Goal: Task Accomplishment & Management: Manage account settings

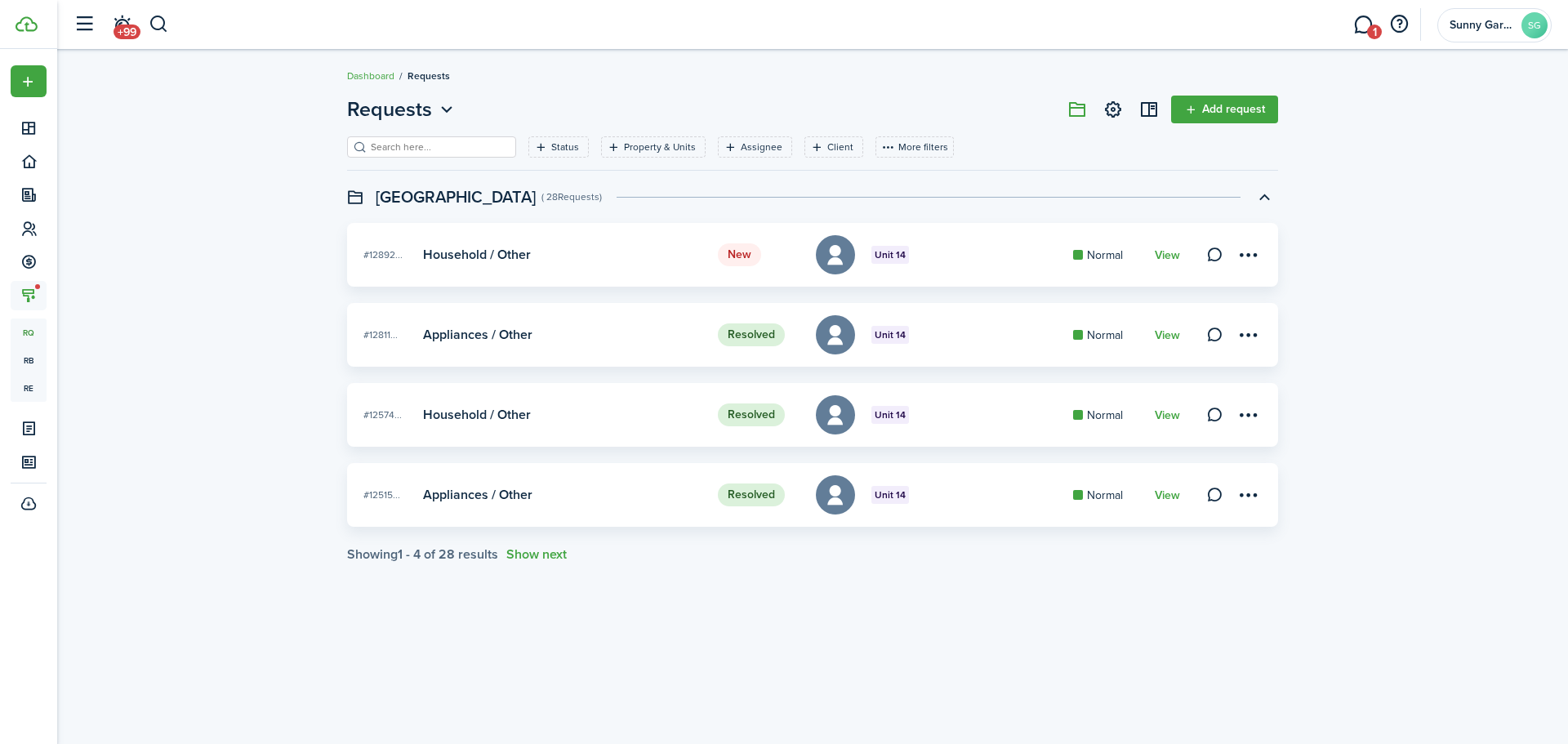
click at [1369, 26] on span "1" at bounding box center [1374, 32] width 14 height 14
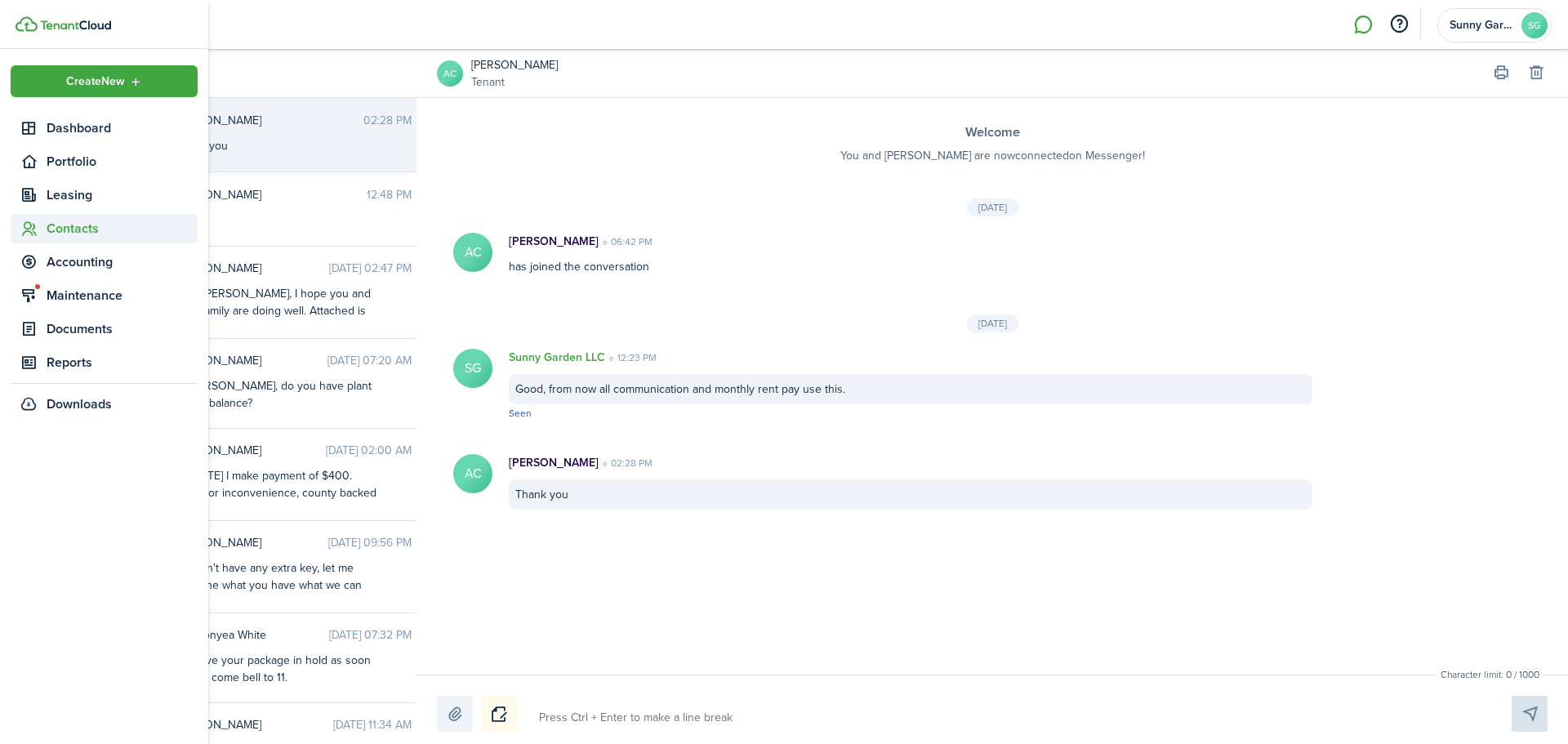
click at [37, 226] on icon at bounding box center [29, 229] width 17 height 16
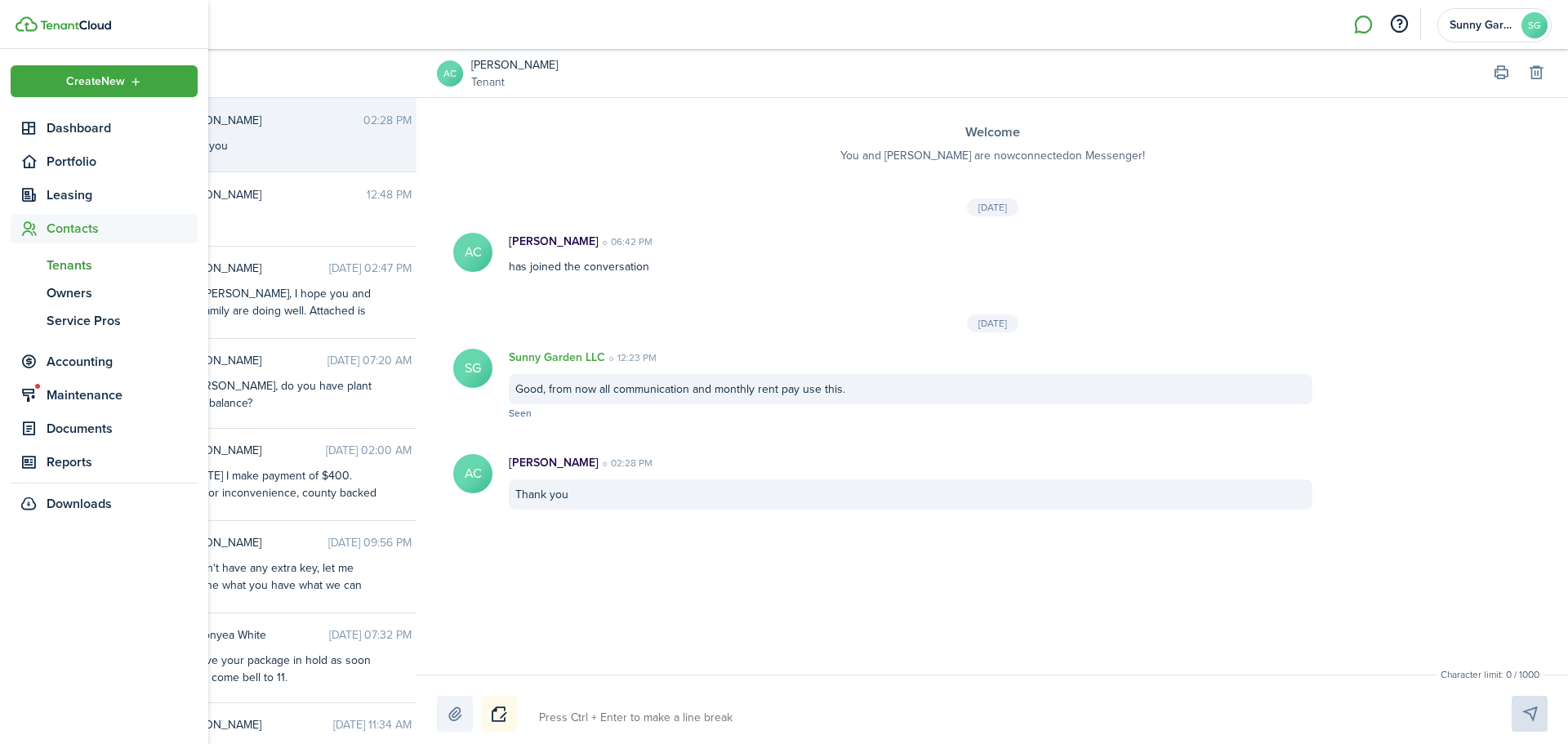
click at [61, 256] on span "Tenants" at bounding box center [121, 265] width 151 height 19
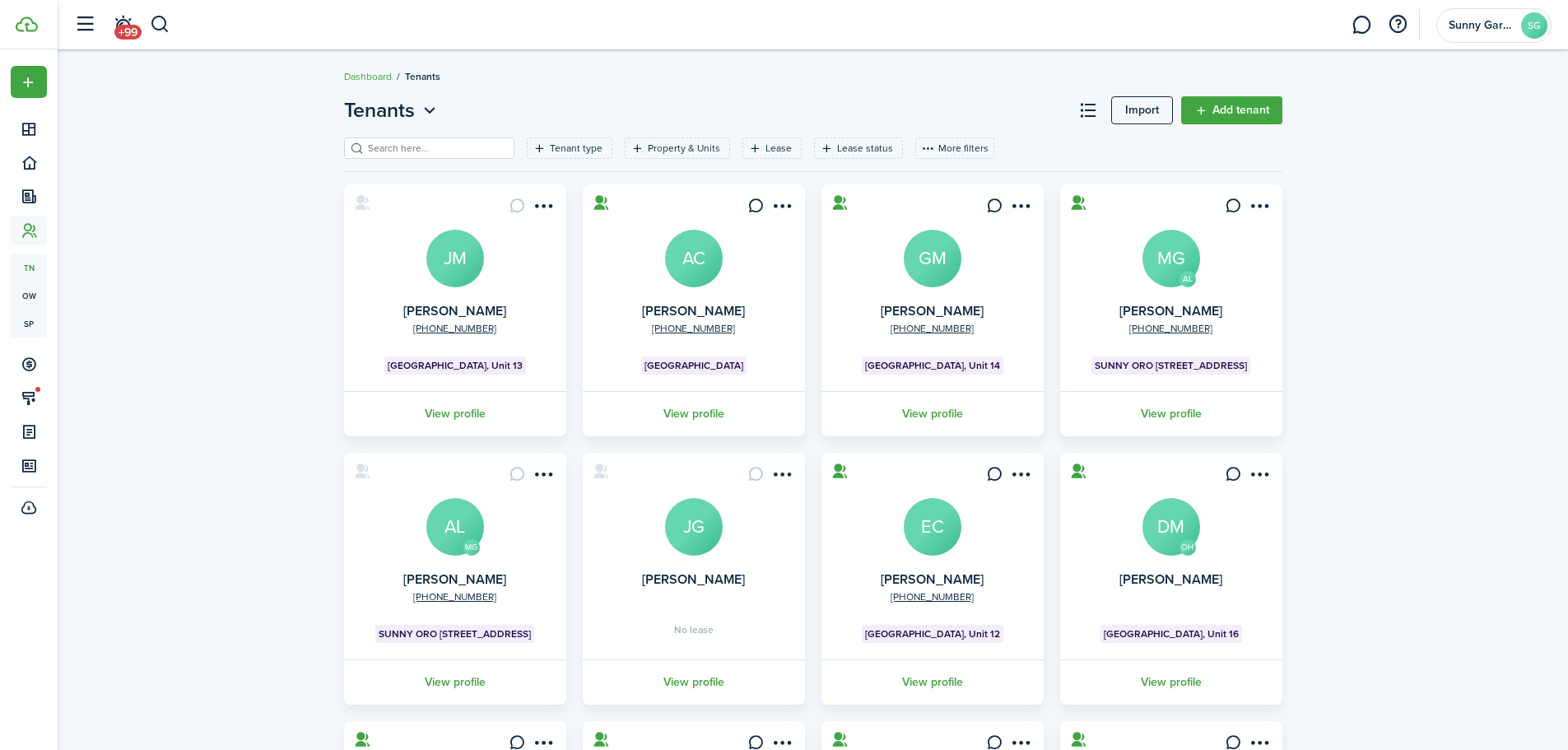
click at [716, 283] on link "AC" at bounding box center [694, 259] width 58 height 58
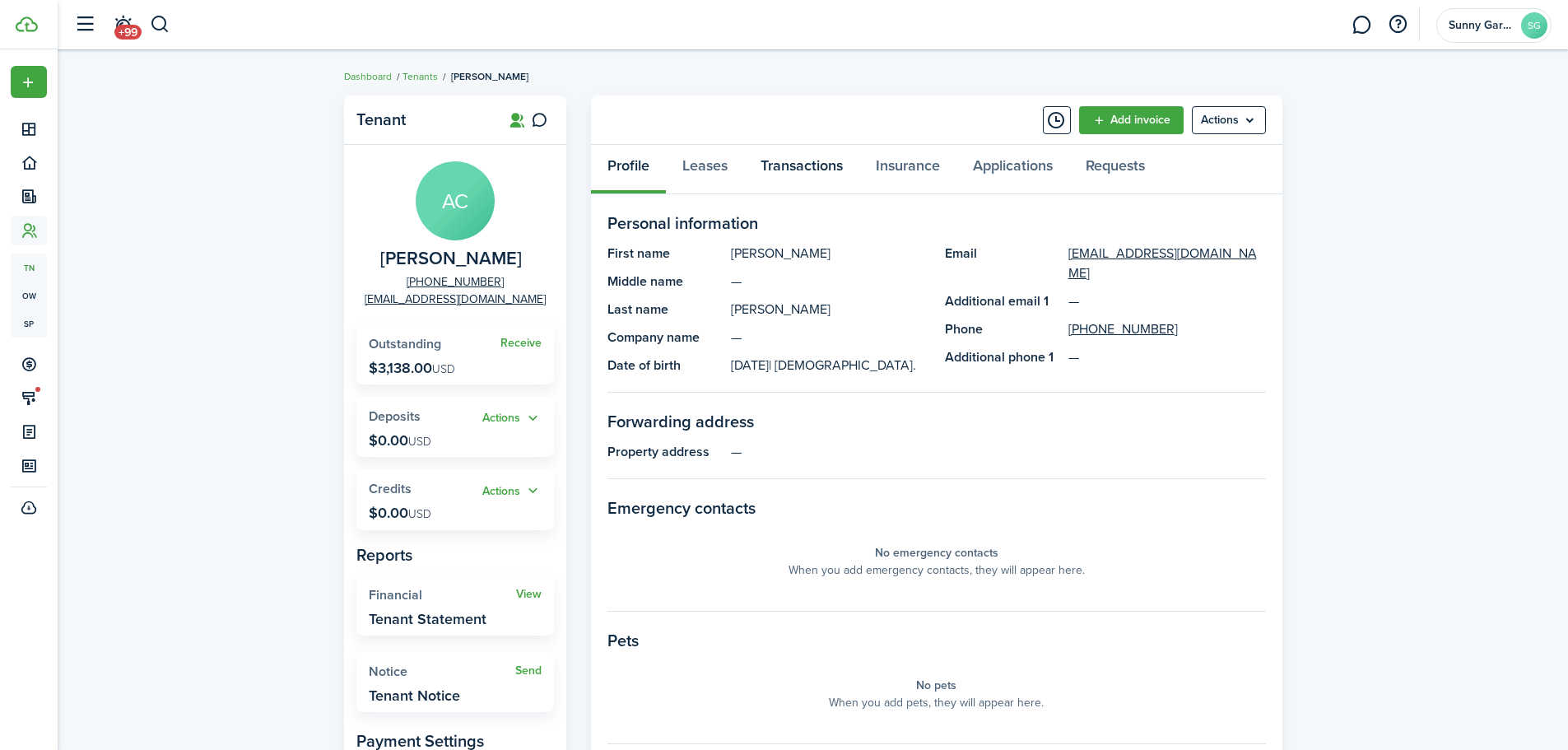
click at [833, 170] on link "Transactions" at bounding box center [801, 170] width 115 height 49
